Goal: Navigation & Orientation: Go to known website

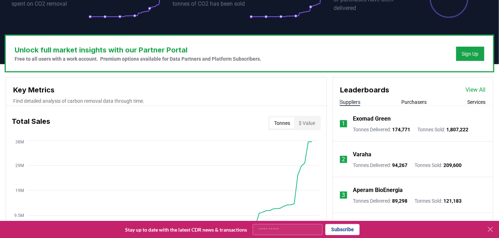
scroll to position [186, 0]
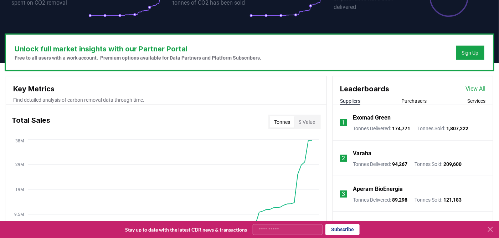
click at [490, 229] on icon at bounding box center [491, 229] width 9 height 9
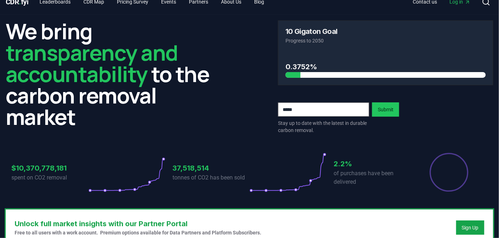
scroll to position [8, 0]
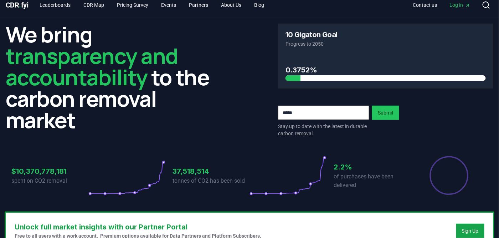
click at [186, 173] on h3 "37,518,514" at bounding box center [211, 171] width 77 height 11
click at [457, 5] on span "Log in" at bounding box center [460, 4] width 21 height 7
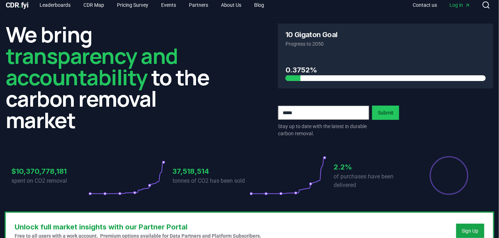
drag, startPoint x: 457, startPoint y: 5, endPoint x: 68, endPoint y: 67, distance: 393.9
click at [68, 68] on span "transparency and accountability" at bounding box center [92, 66] width 172 height 51
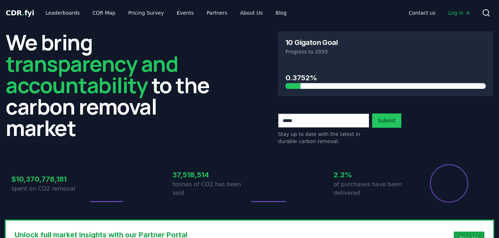
scroll to position [8, 0]
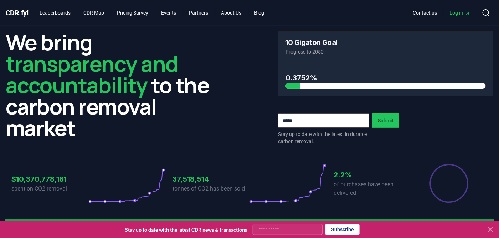
click at [457, 10] on span "Log in" at bounding box center [460, 12] width 21 height 7
